Goal: Task Accomplishment & Management: Use online tool/utility

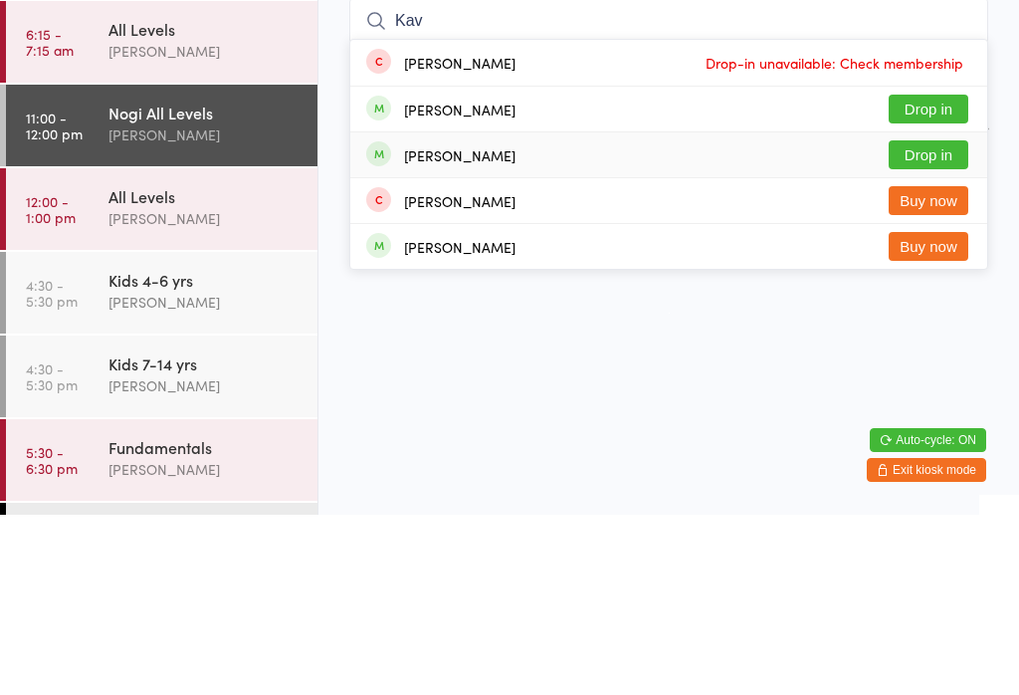
type input "Kav"
click at [579, 313] on div "[PERSON_NAME] Drop in" at bounding box center [668, 335] width 637 height 45
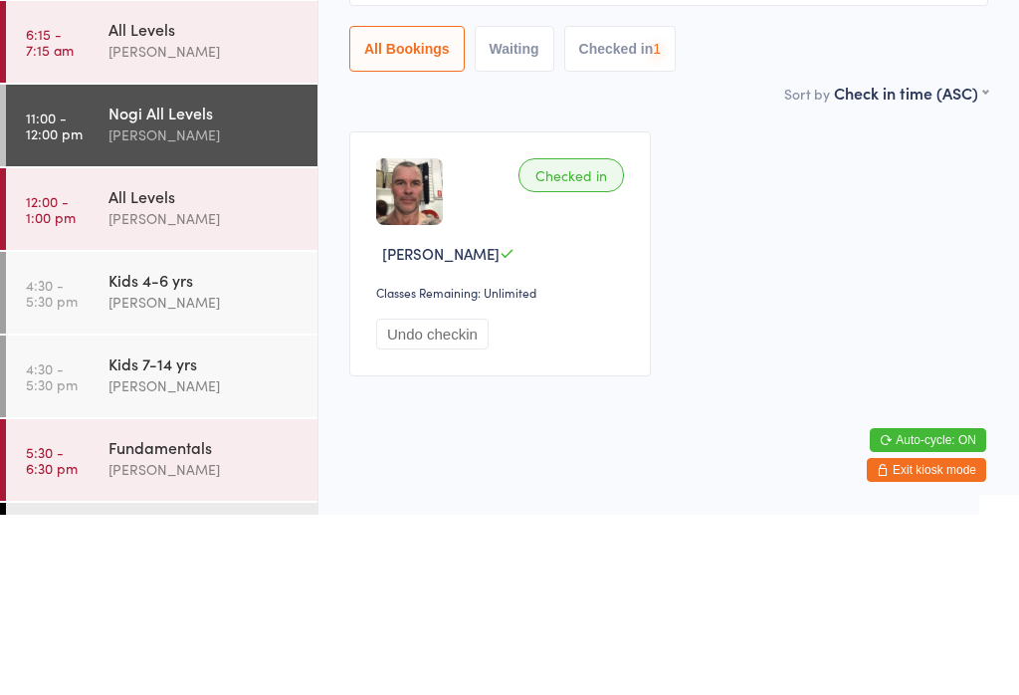
click at [195, 365] on div "All Levels" at bounding box center [205, 376] width 192 height 22
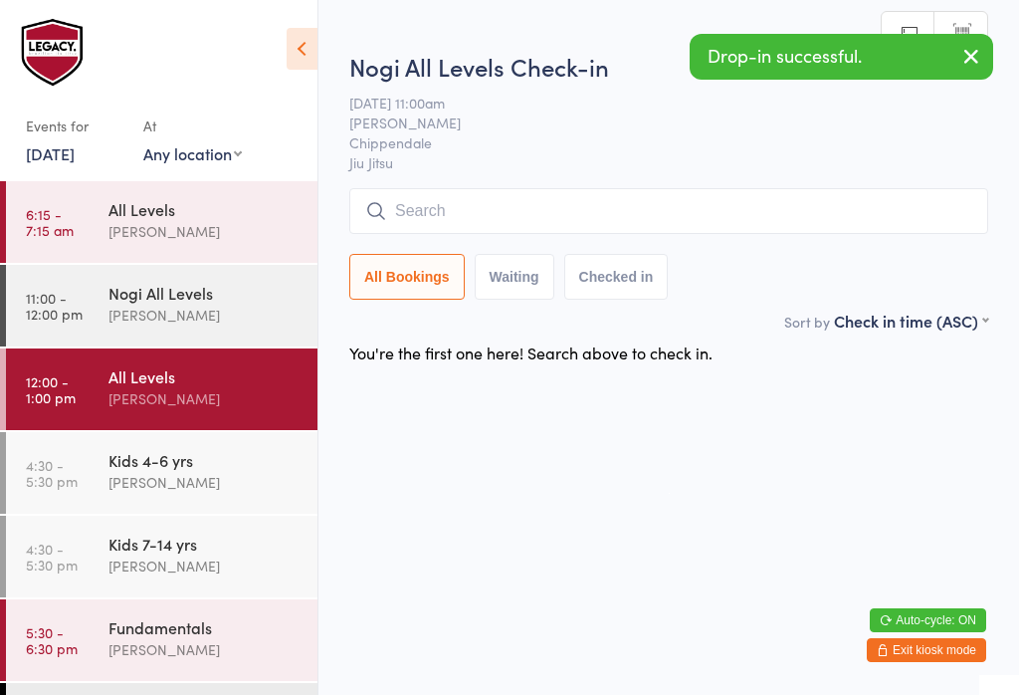
click at [602, 194] on input "search" at bounding box center [668, 211] width 639 height 46
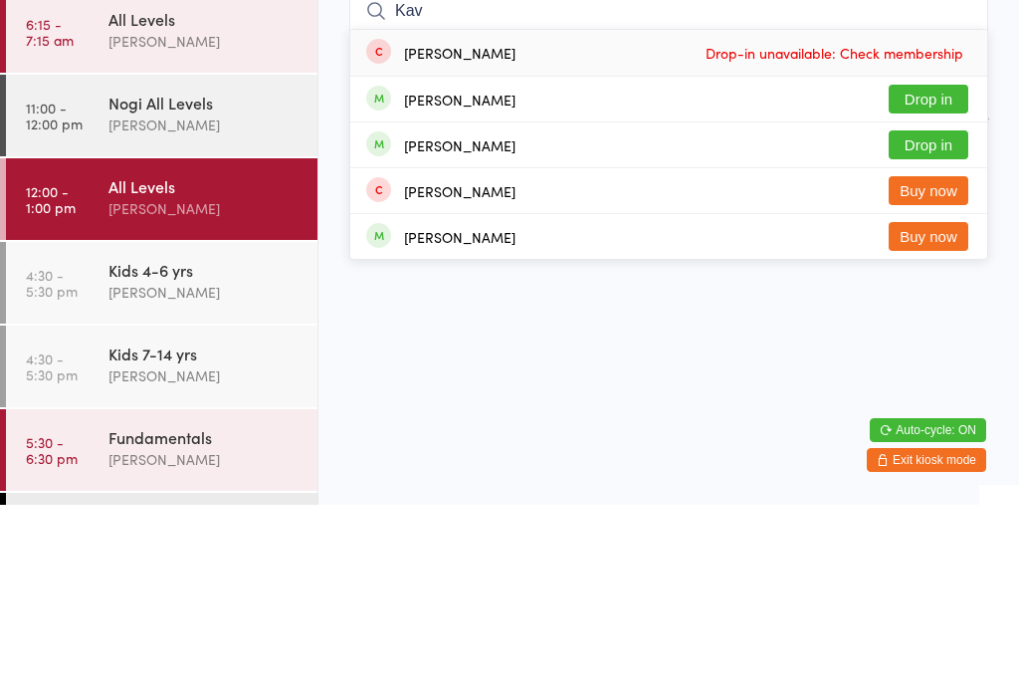
type input "Kav"
click at [543, 313] on div "Richard Kavanagh Drop in" at bounding box center [668, 335] width 637 height 45
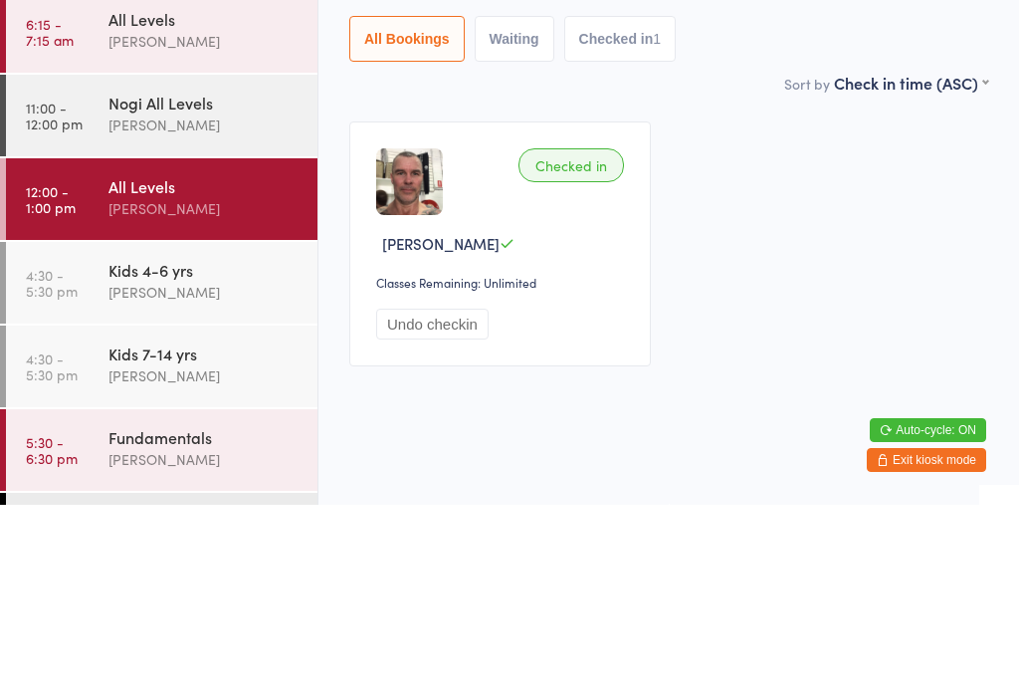
click at [194, 282] on div "Nogi All Levels" at bounding box center [205, 293] width 192 height 22
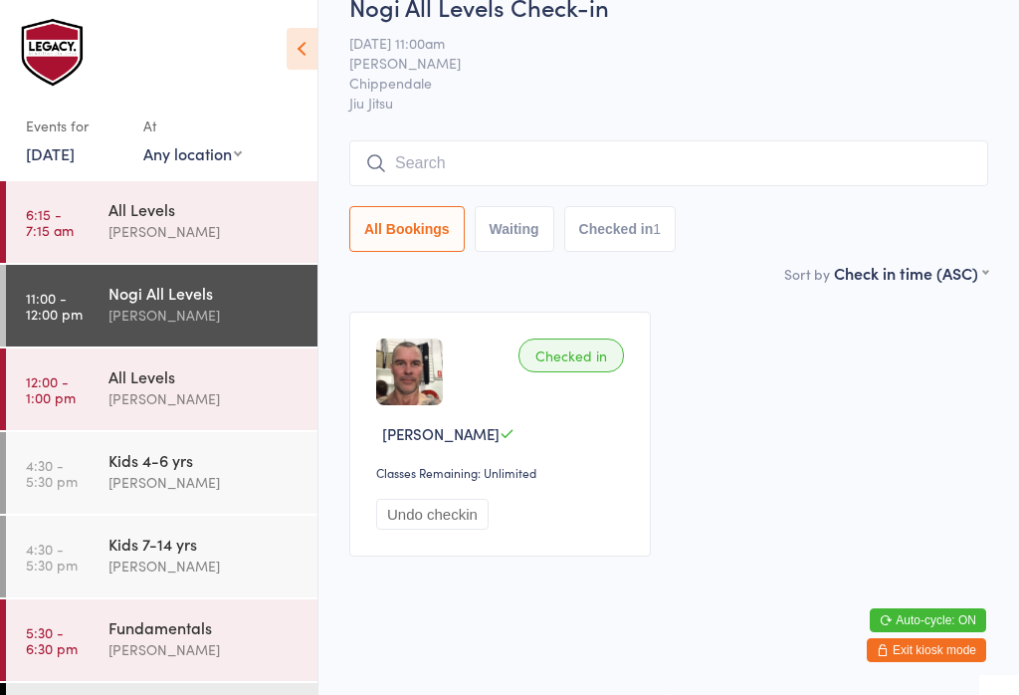
click at [744, 186] on input "search" at bounding box center [668, 163] width 639 height 46
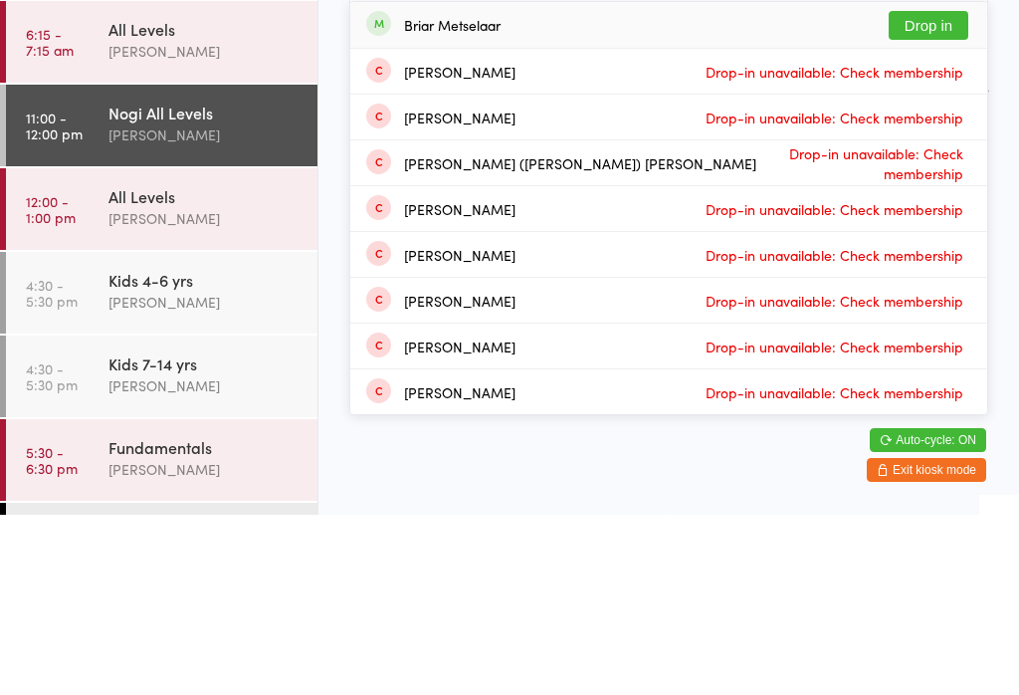
type input "Briar"
click at [963, 191] on button "Drop in" at bounding box center [929, 205] width 80 height 29
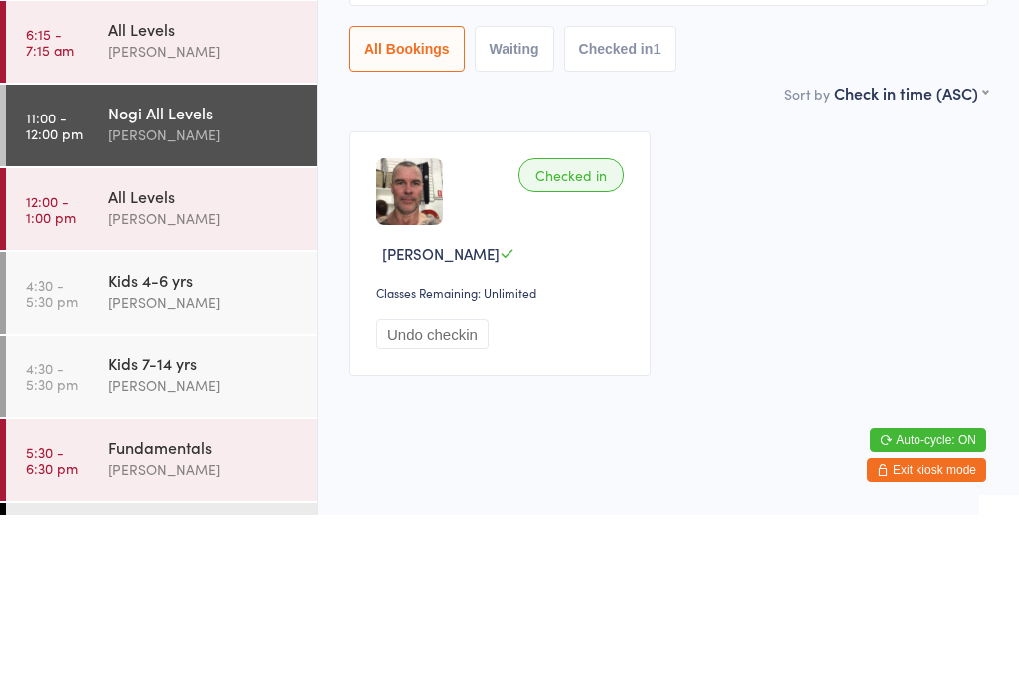
scroll to position [49, 0]
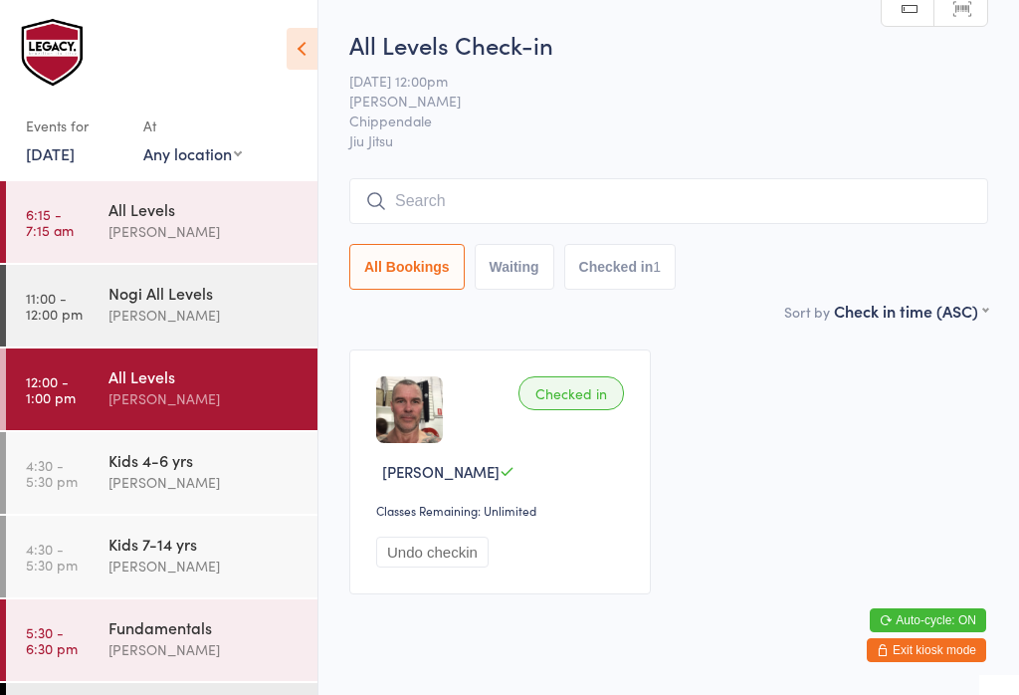
click at [206, 303] on div "Nogi All Levels" at bounding box center [205, 293] width 192 height 22
click at [842, 199] on input "search" at bounding box center [668, 201] width 639 height 46
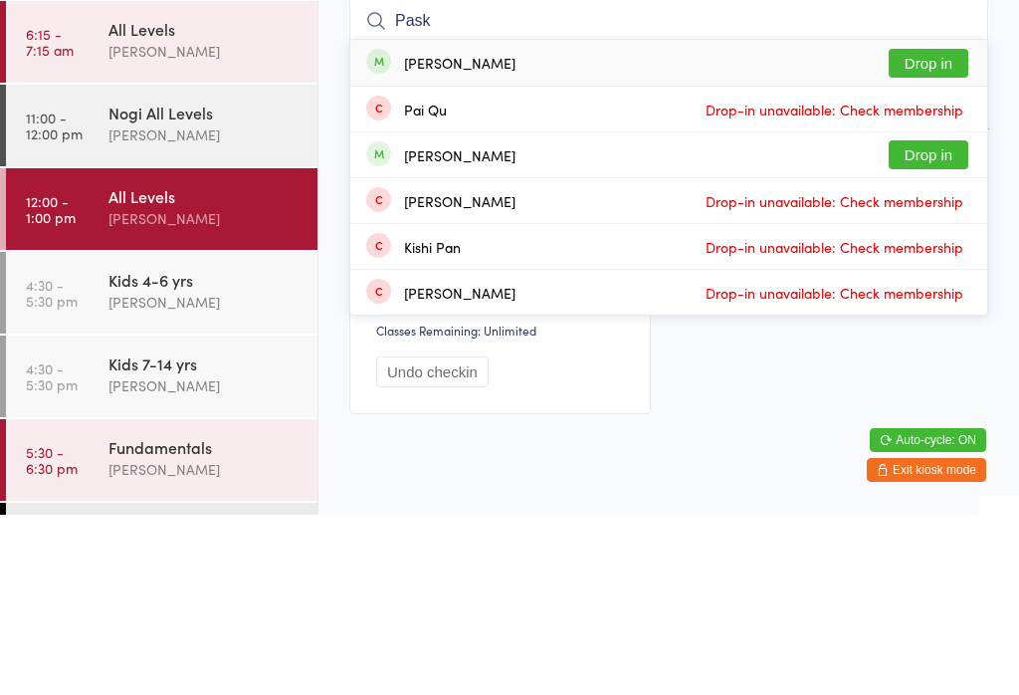
type input "Pask"
click at [943, 229] on button "Drop in" at bounding box center [929, 243] width 80 height 29
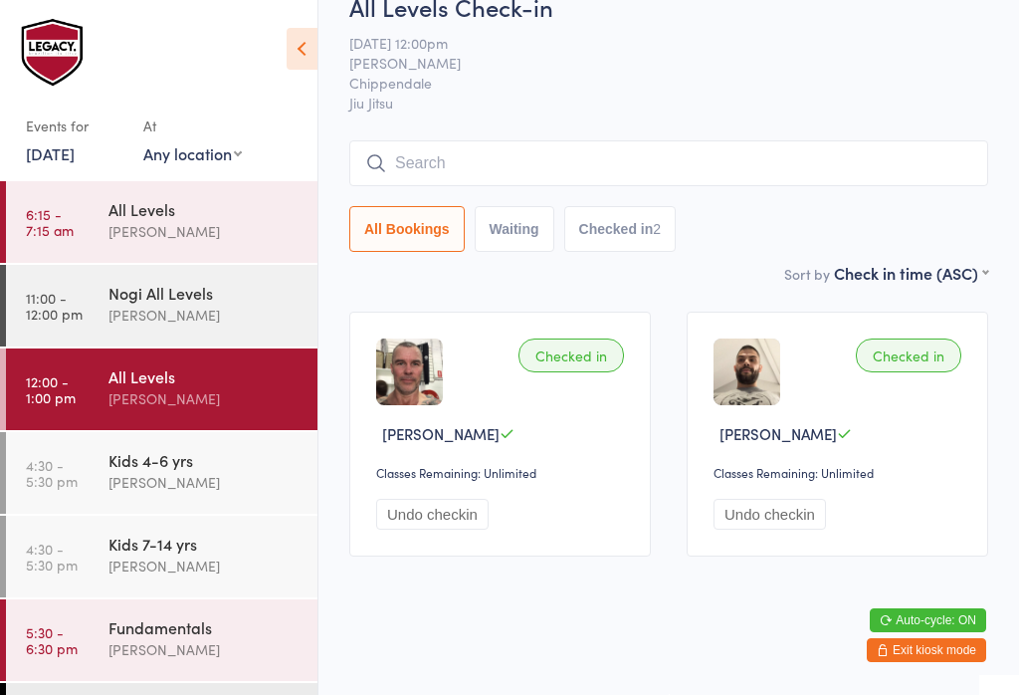
click at [549, 152] on input "search" at bounding box center [668, 163] width 639 height 46
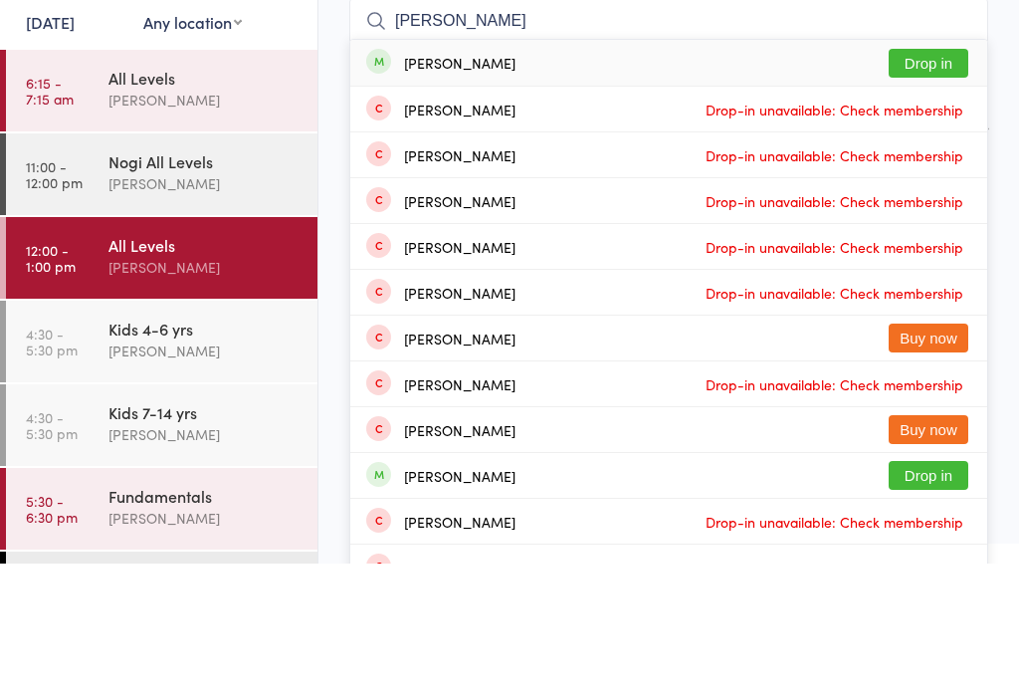
type input "[PERSON_NAME]"
click at [954, 180] on button "Drop in" at bounding box center [929, 194] width 80 height 29
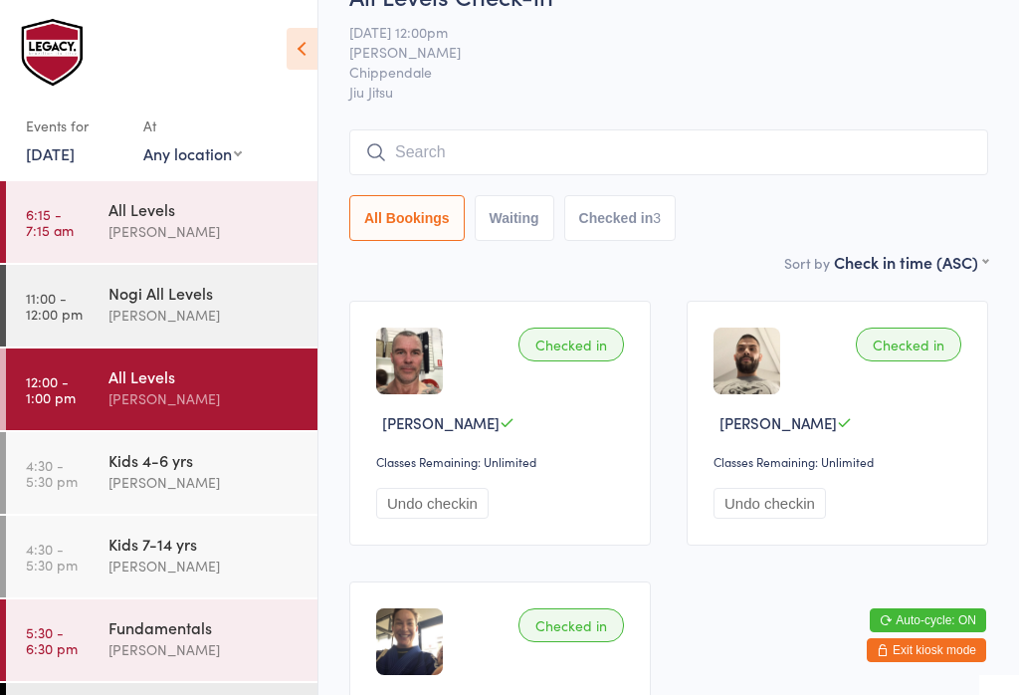
click at [550, 134] on input "search" at bounding box center [668, 152] width 639 height 46
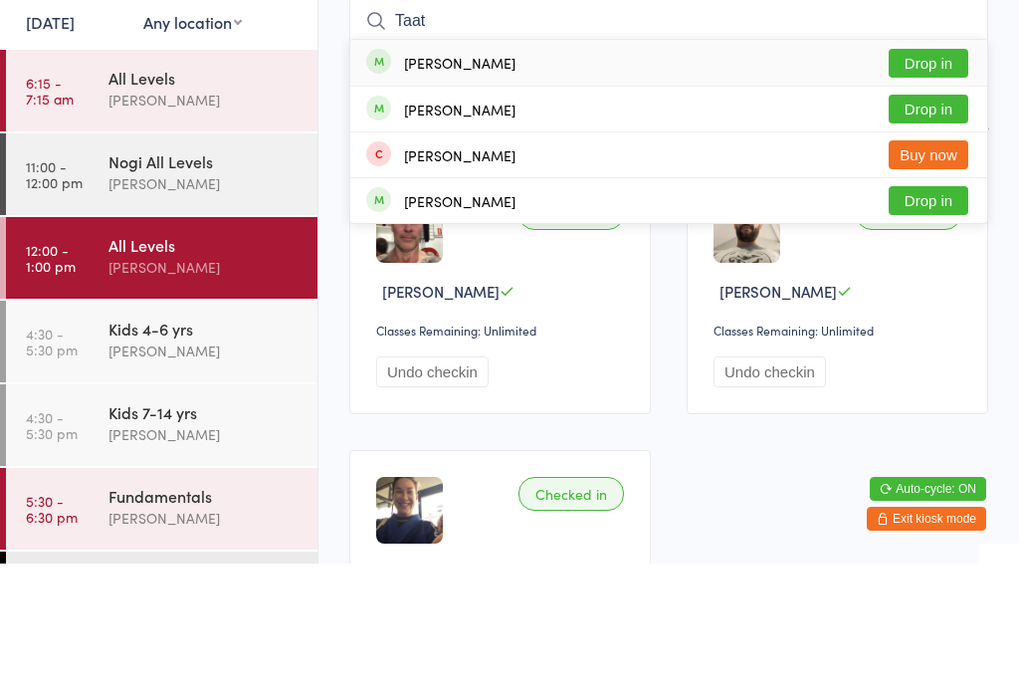
type input "Taat"
click at [946, 180] on button "Drop in" at bounding box center [929, 194] width 80 height 29
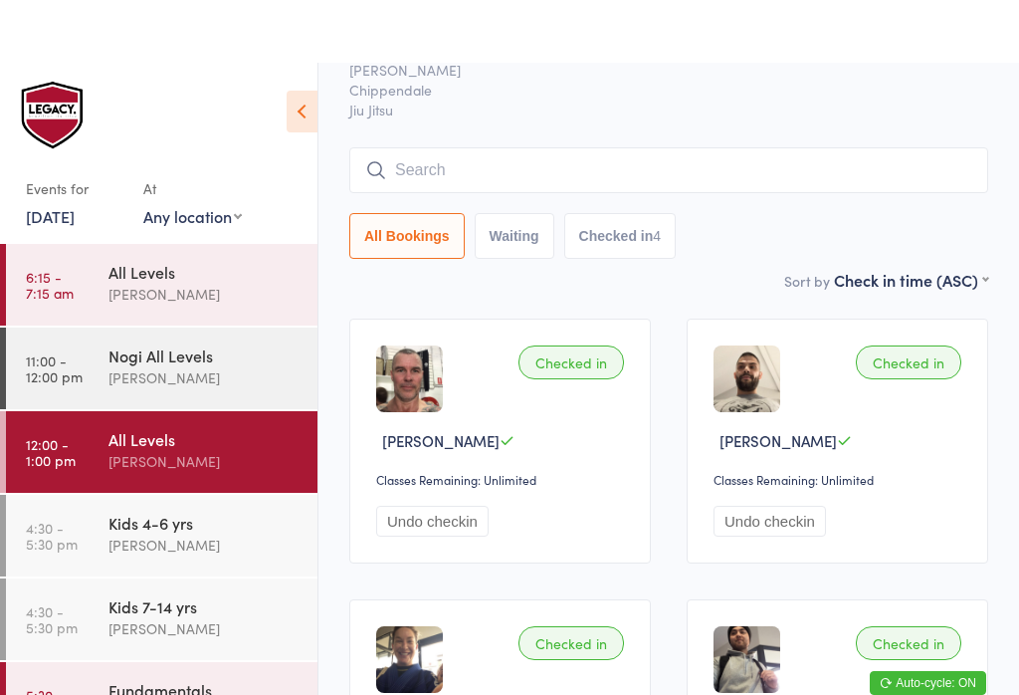
scroll to position [0, 0]
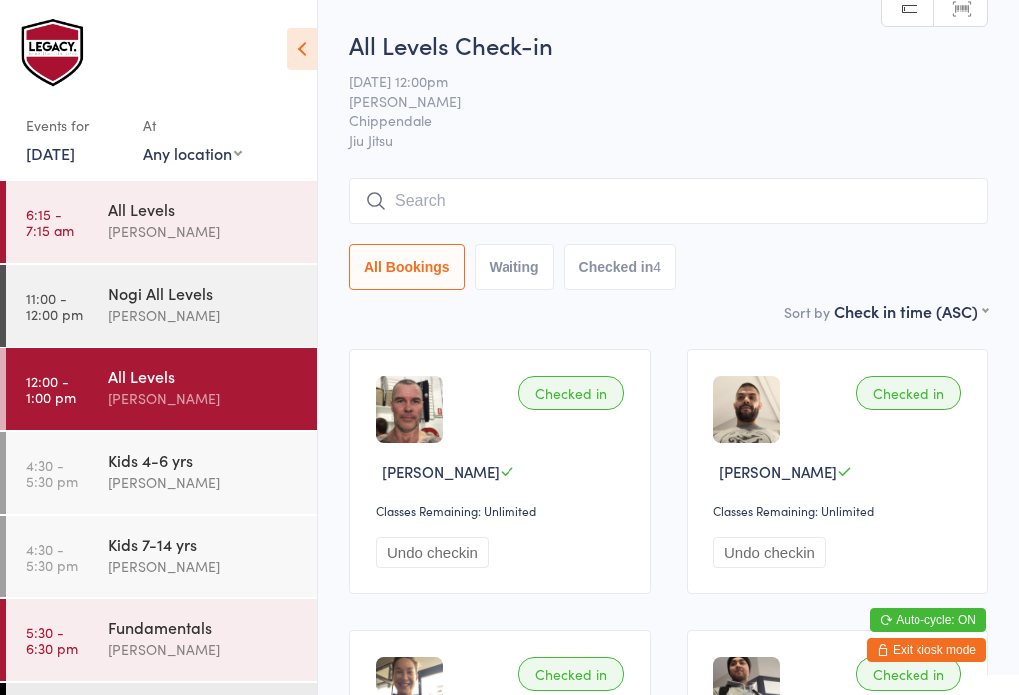
click at [596, 182] on input "search" at bounding box center [668, 201] width 639 height 46
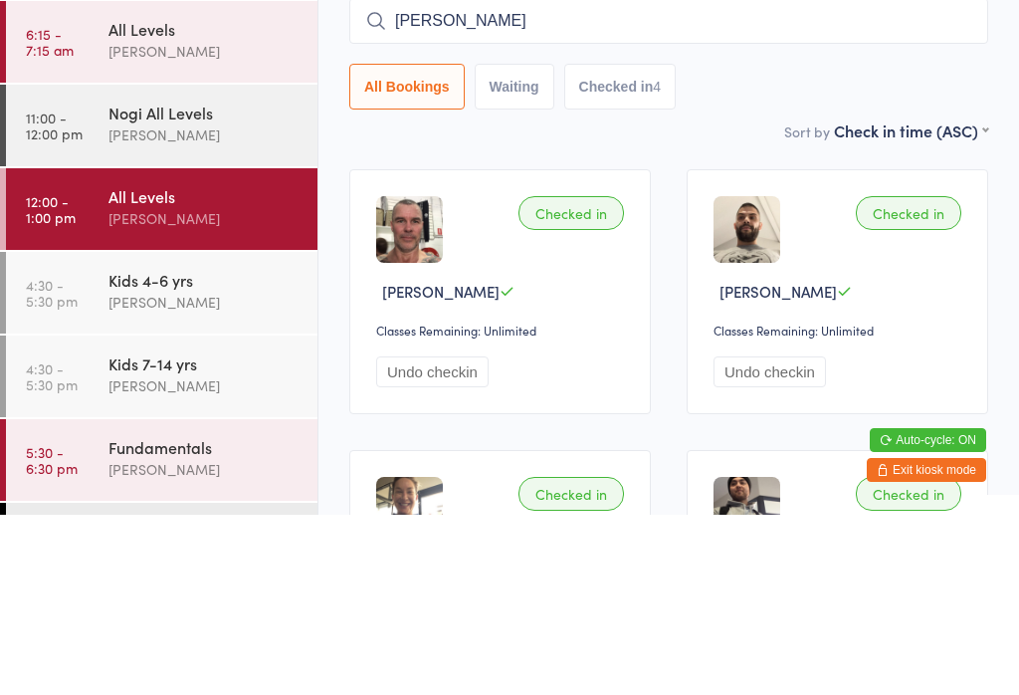
type input "[PERSON_NAME]"
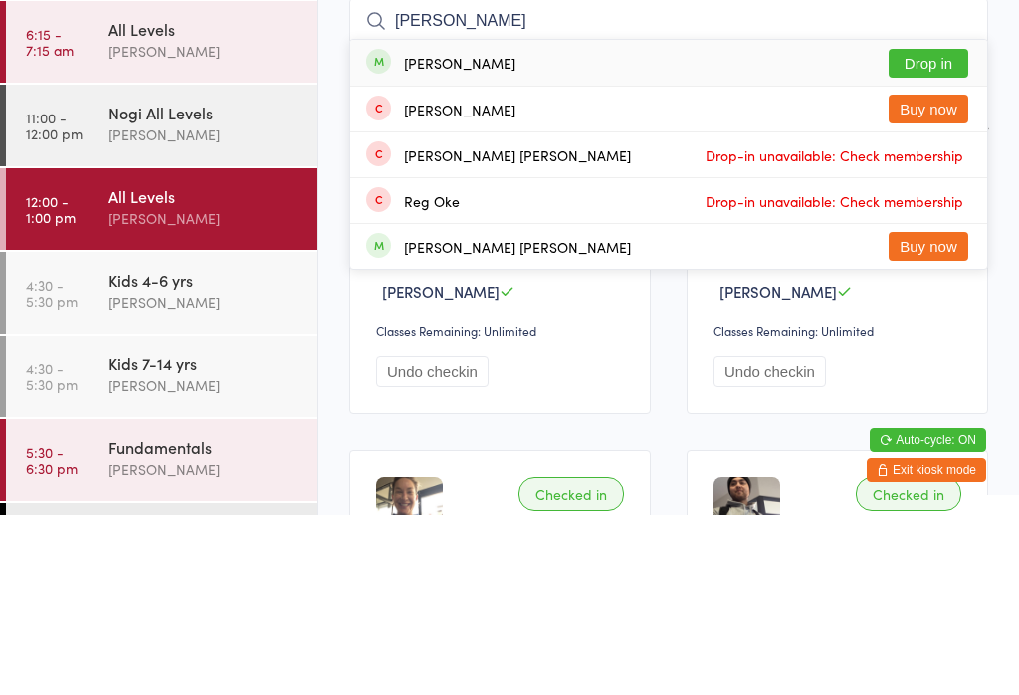
click at [923, 229] on button "Drop in" at bounding box center [929, 243] width 80 height 29
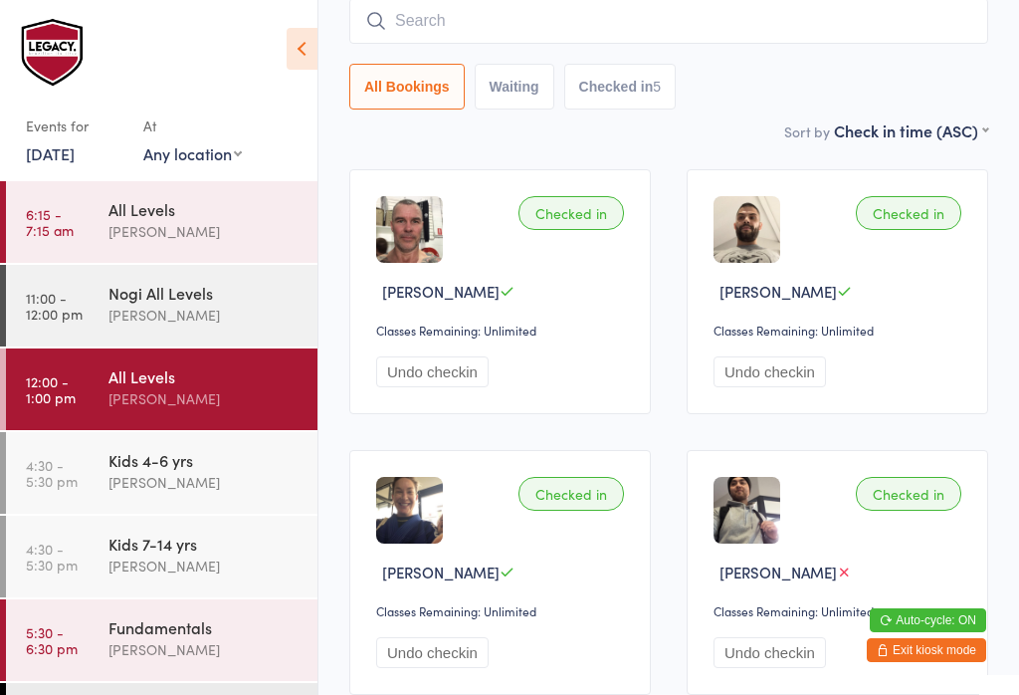
click at [674, 22] on input "search" at bounding box center [668, 21] width 639 height 46
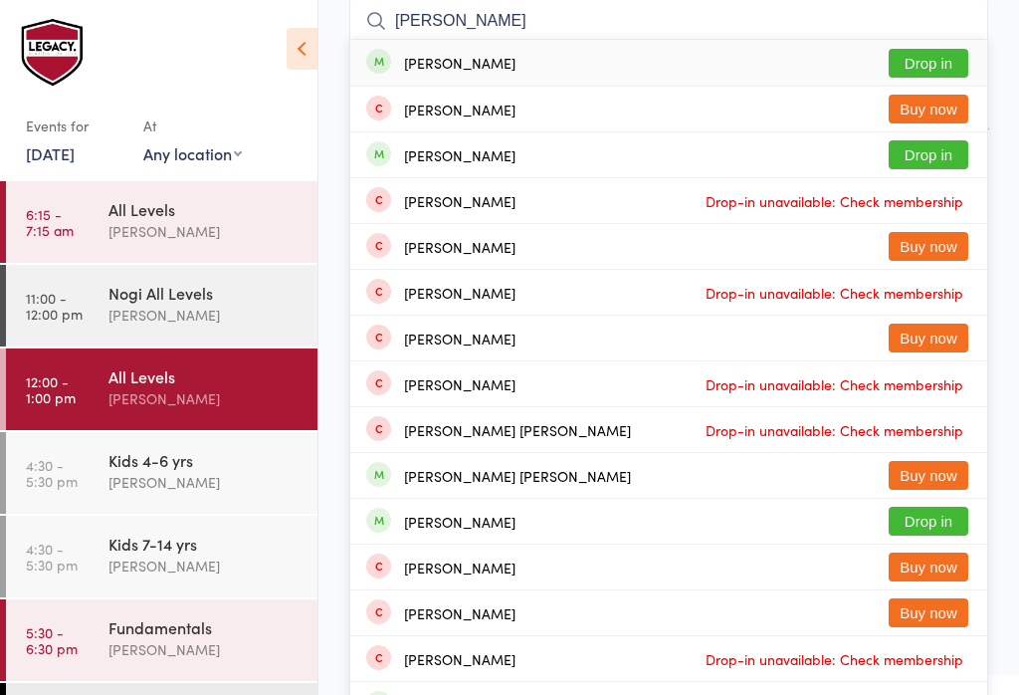
type input "[PERSON_NAME]"
click at [928, 59] on button "Drop in" at bounding box center [929, 63] width 80 height 29
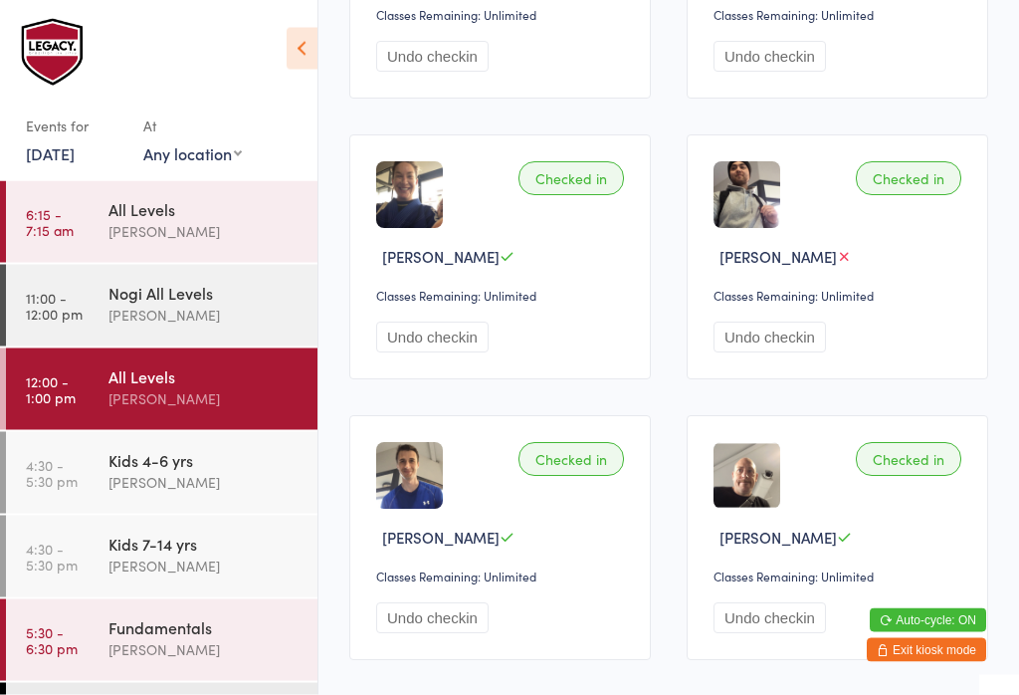
scroll to position [498, 0]
